Goal: Navigation & Orientation: Find specific page/section

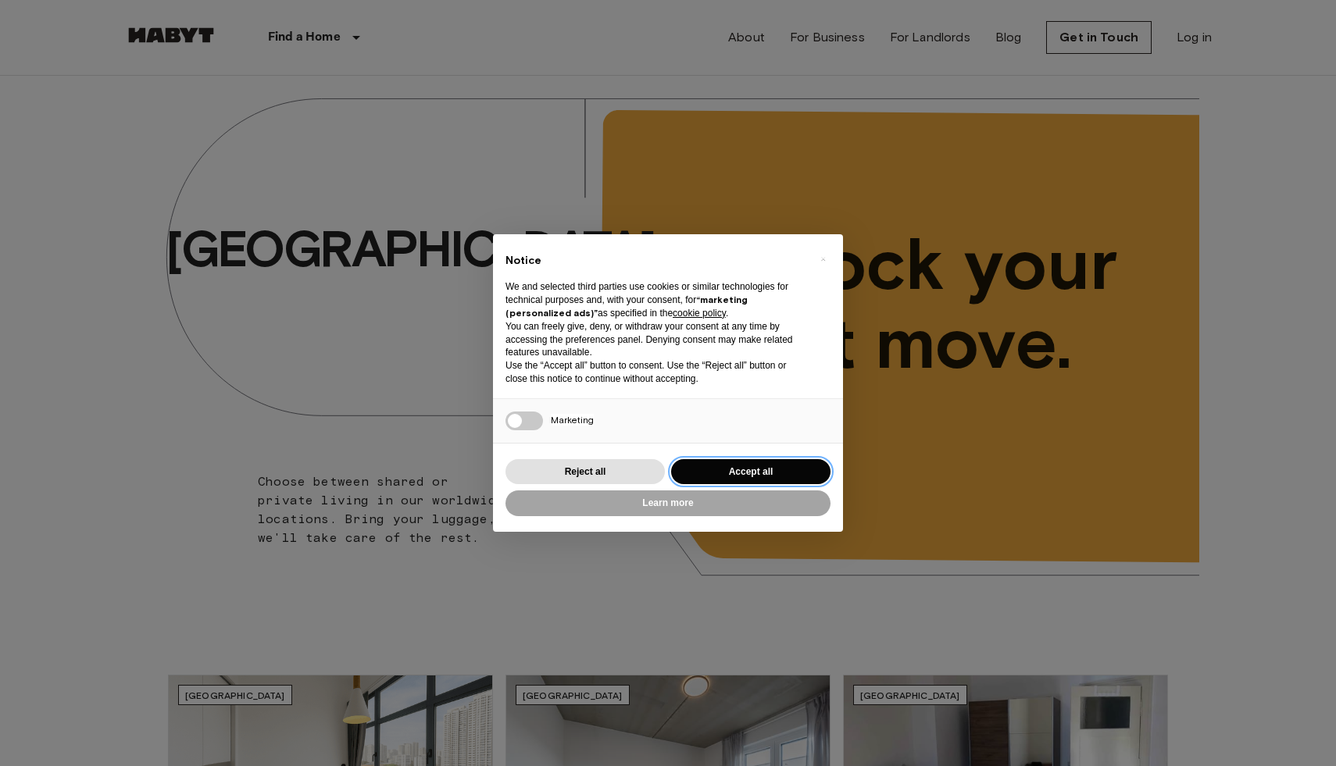
click at [731, 469] on button "Accept all" at bounding box center [750, 472] width 159 height 26
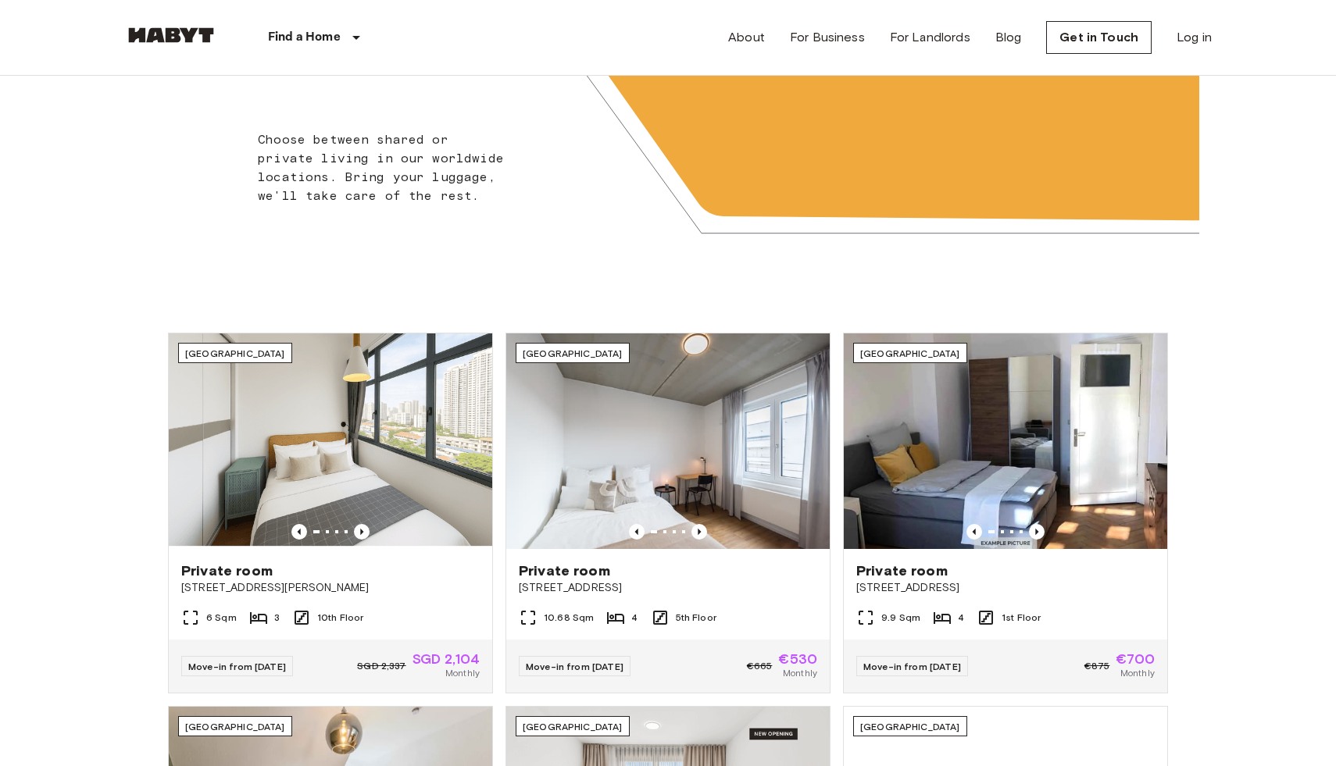
scroll to position [834, 0]
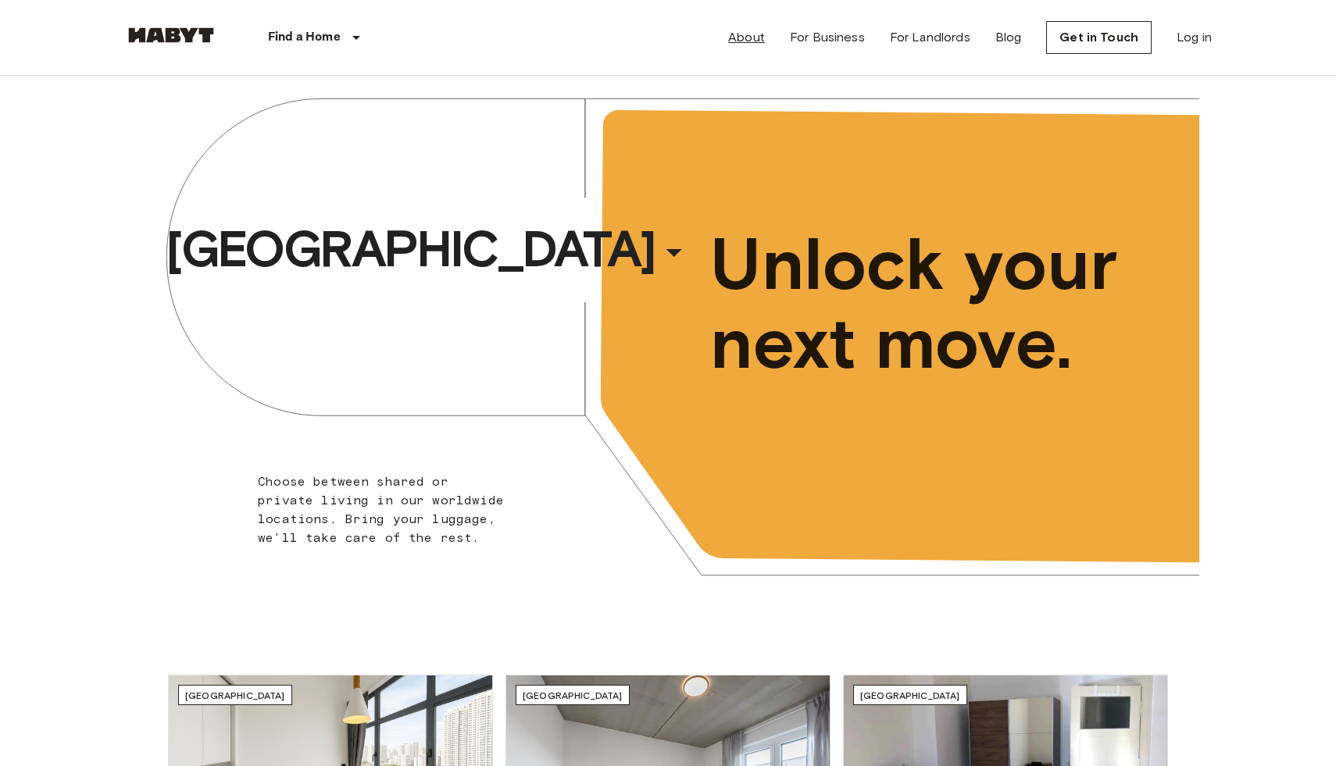
click at [762, 37] on link "About" at bounding box center [746, 37] width 37 height 19
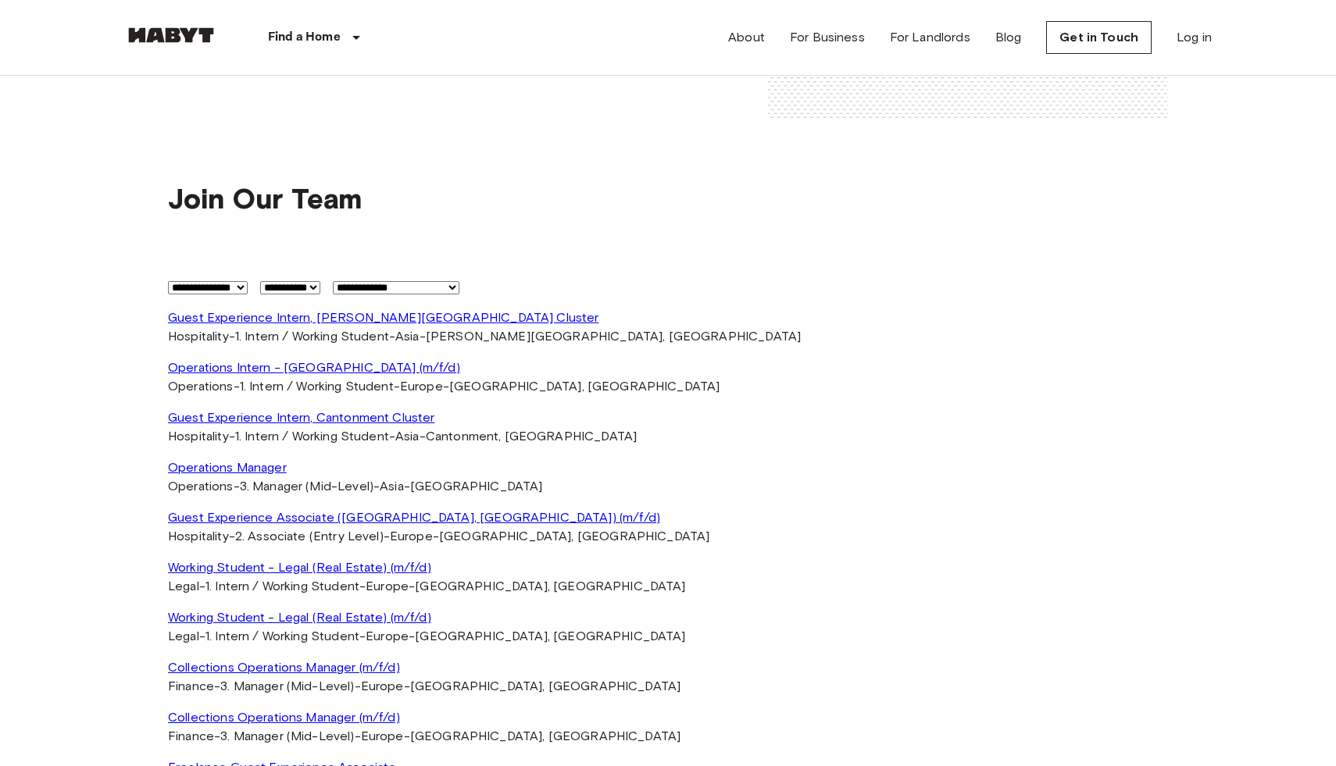
scroll to position [3554, 0]
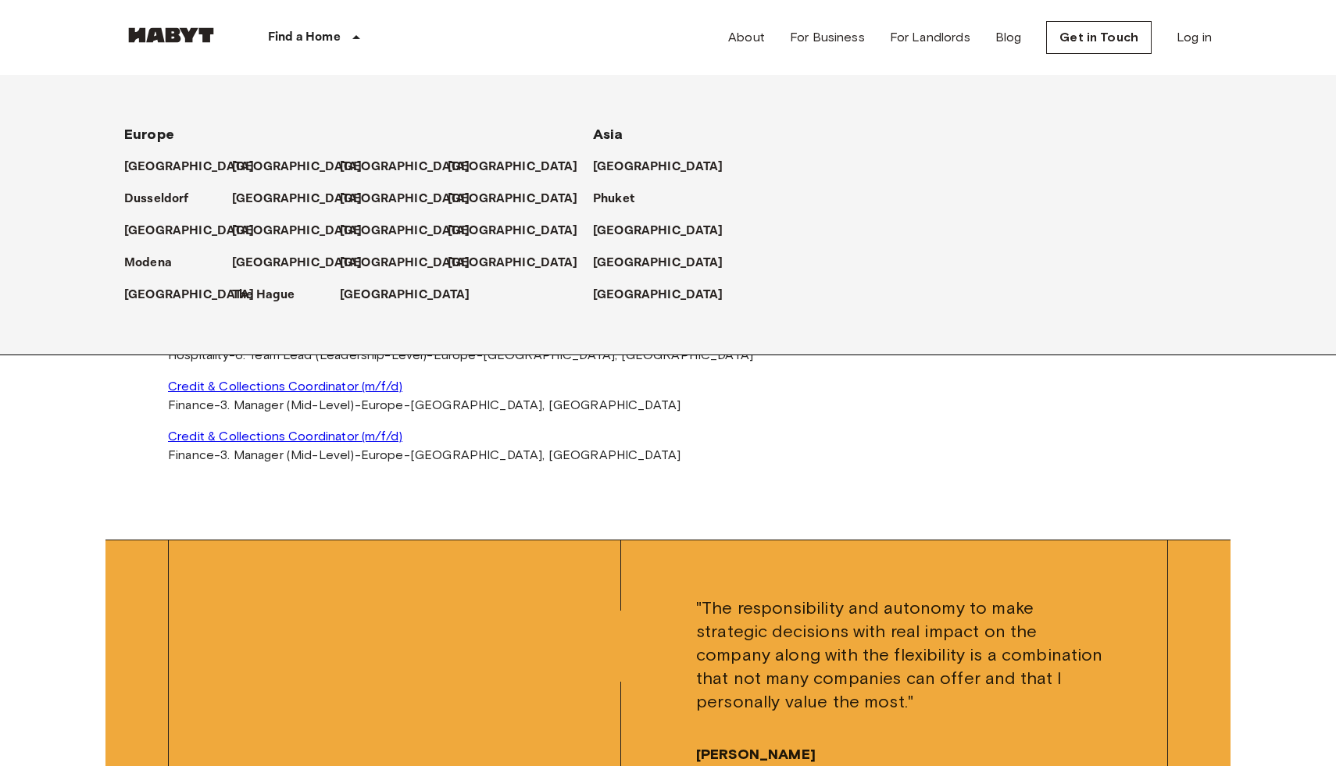
click at [317, 52] on div "Find a Home" at bounding box center [317, 37] width 198 height 75
click at [254, 228] on p "[GEOGRAPHIC_DATA]" at bounding box center [300, 231] width 130 height 19
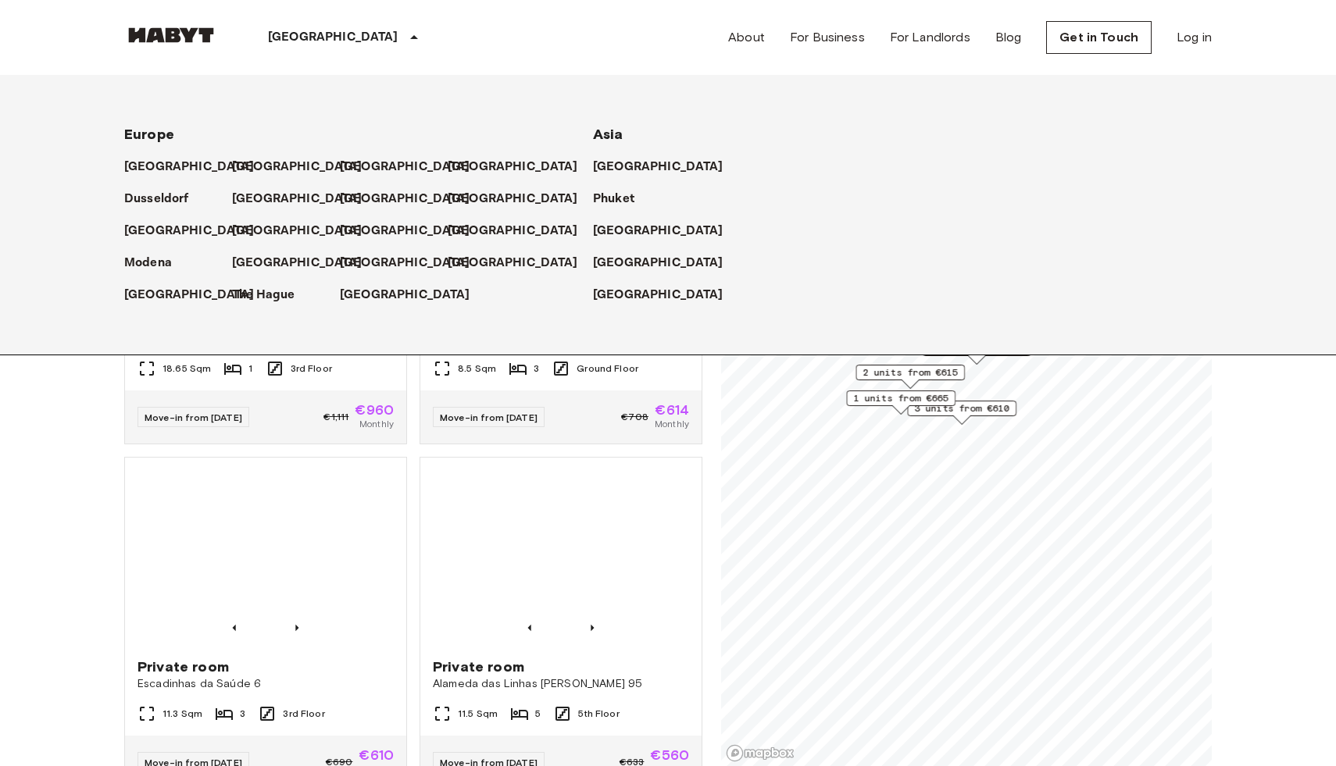
scroll to position [2578, 0]
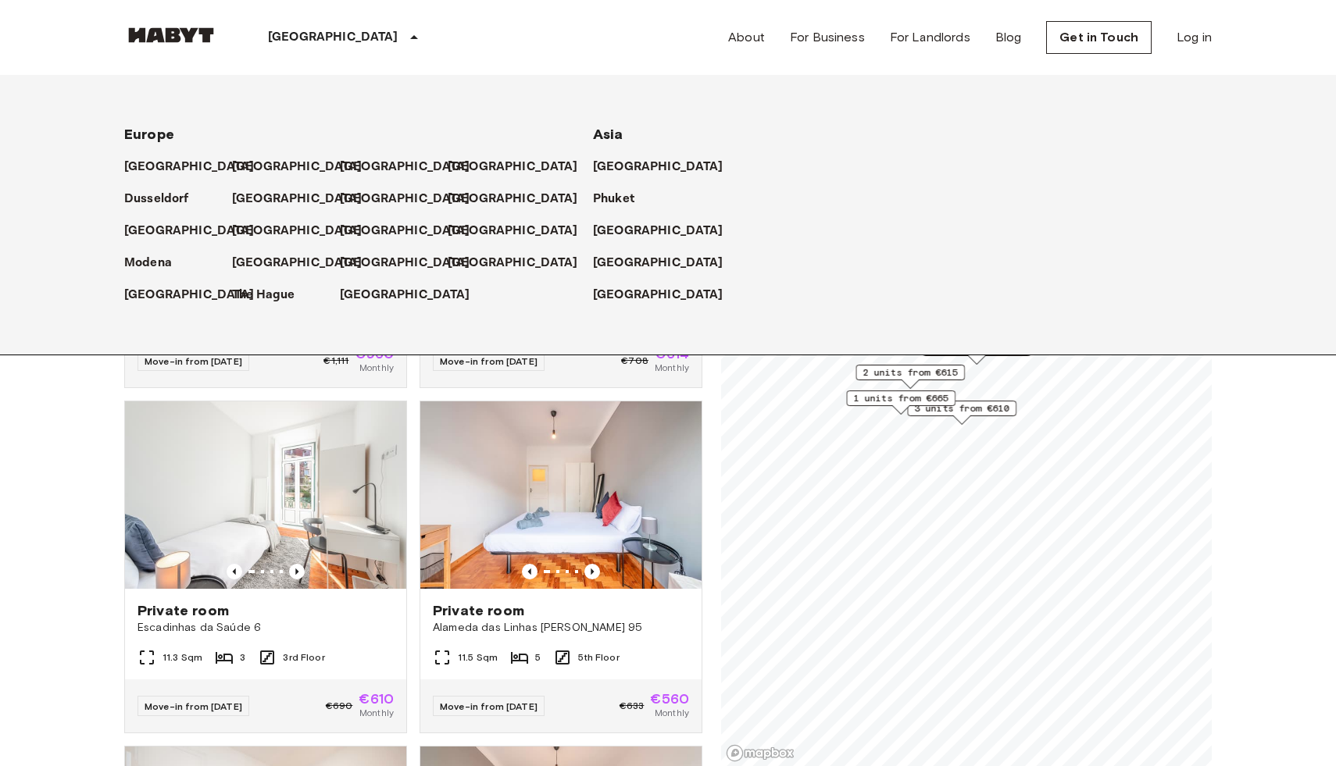
scroll to position [3554, 0]
